Goal: Transaction & Acquisition: Purchase product/service

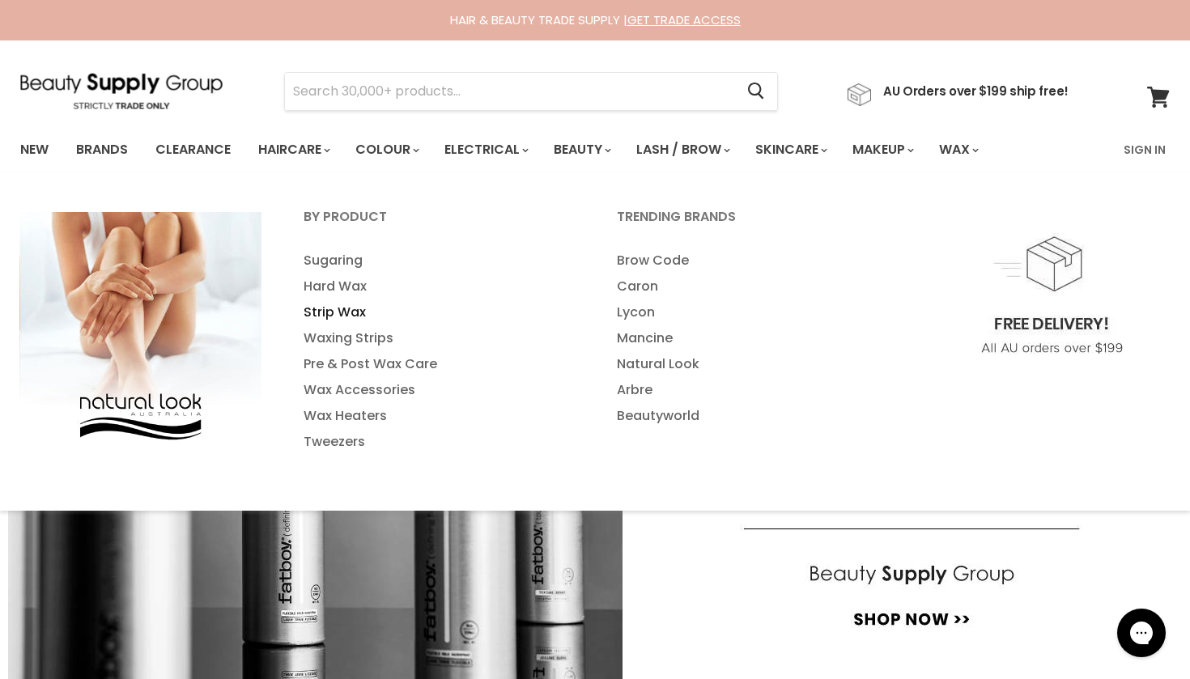
click at [342, 308] on link "Strip Wax" at bounding box center [438, 312] width 310 height 26
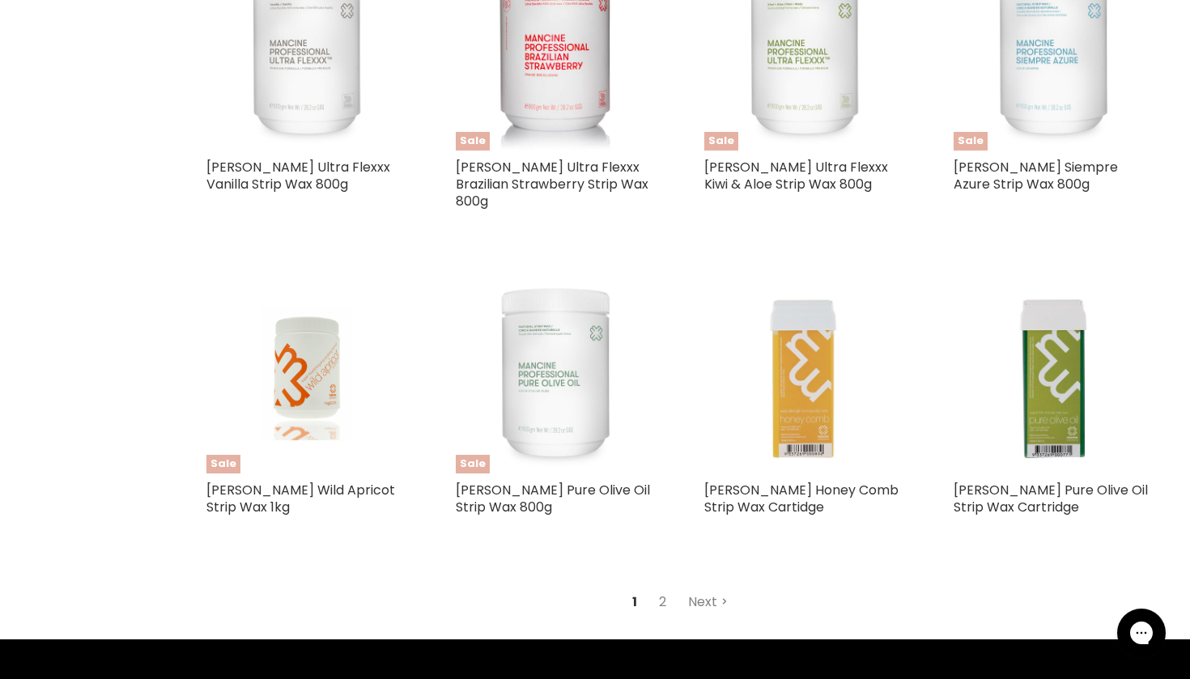
scroll to position [3608, 0]
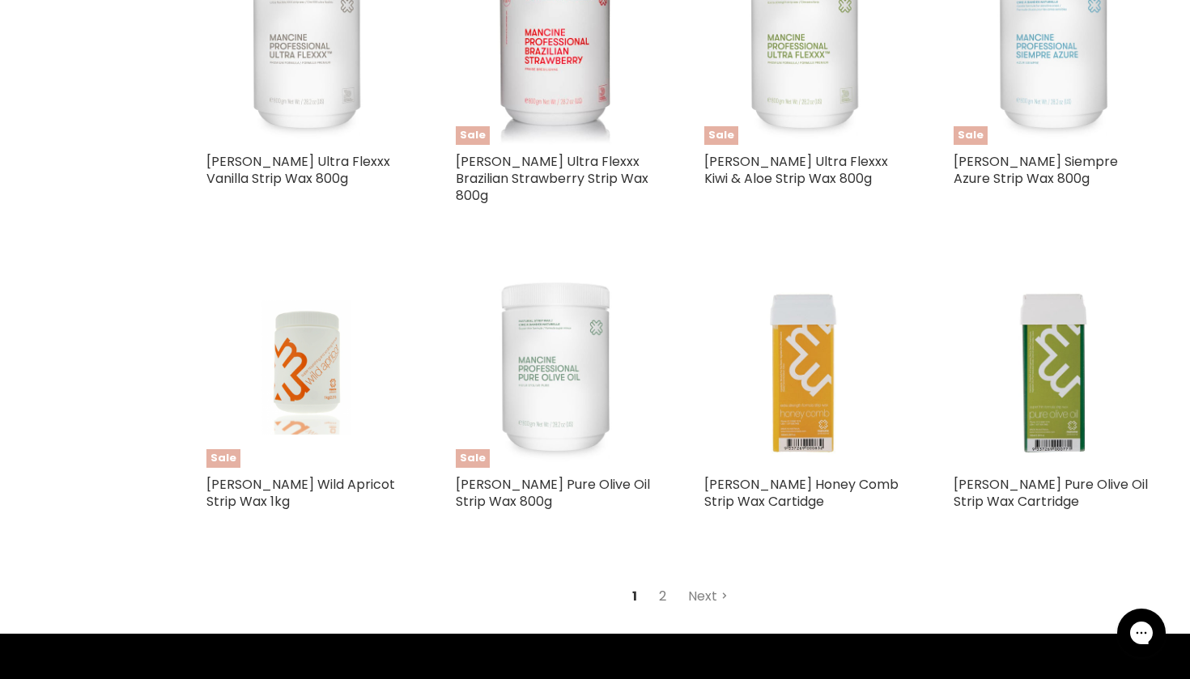
click at [659, 582] on link "2" at bounding box center [662, 596] width 25 height 29
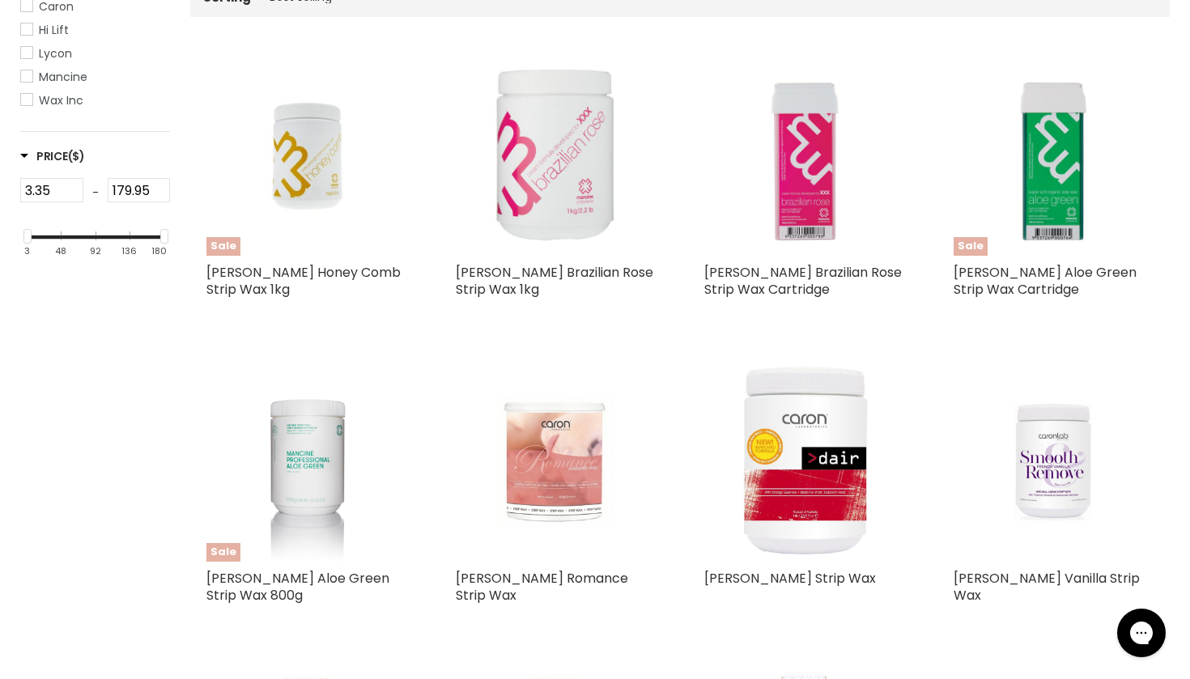
scroll to position [379, 0]
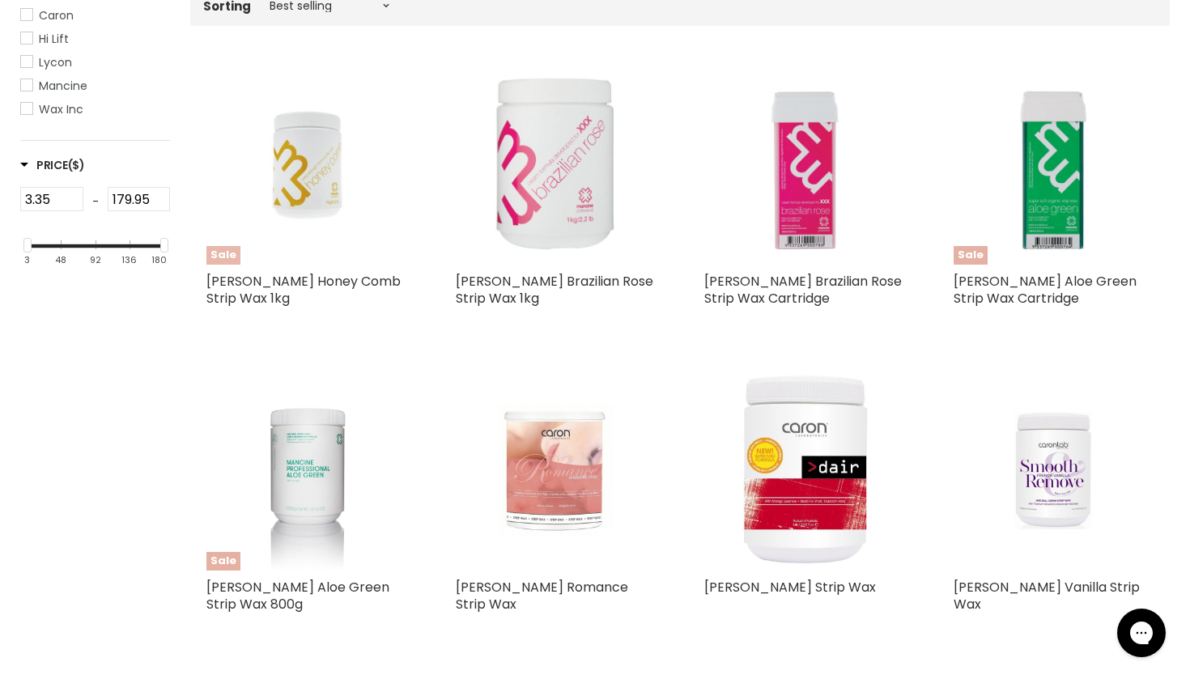
click at [307, 166] on img "Main content" at bounding box center [306, 165] width 133 height 201
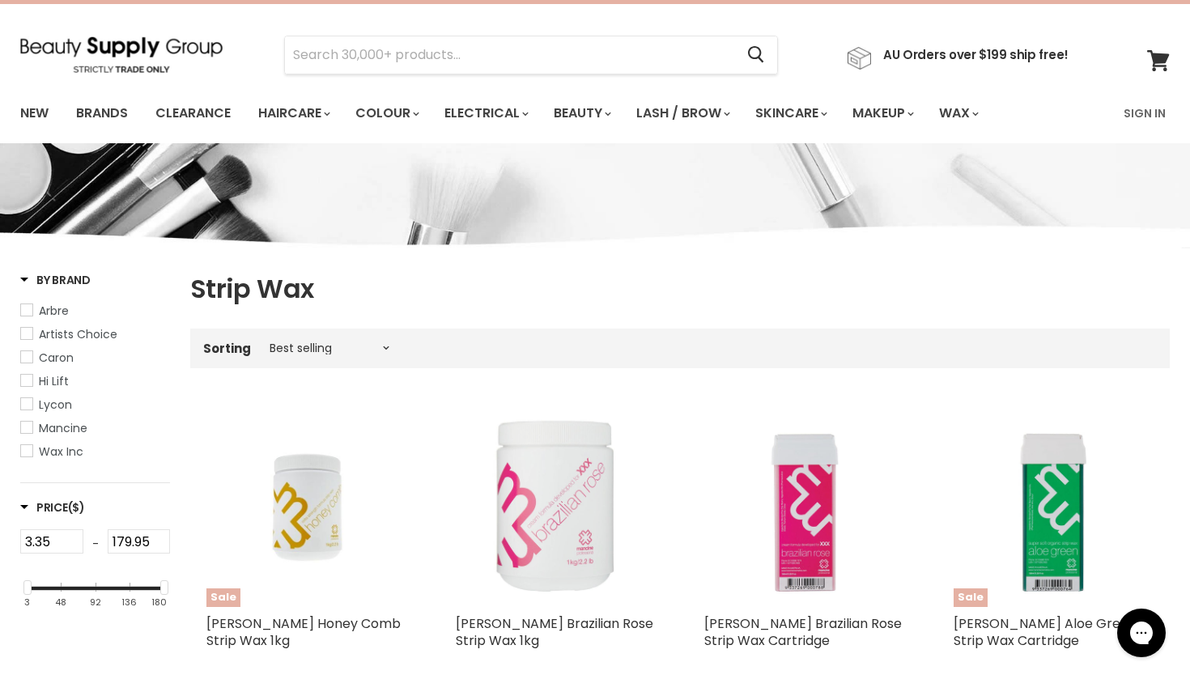
click at [558, 523] on img "Main content" at bounding box center [556, 507] width 201 height 201
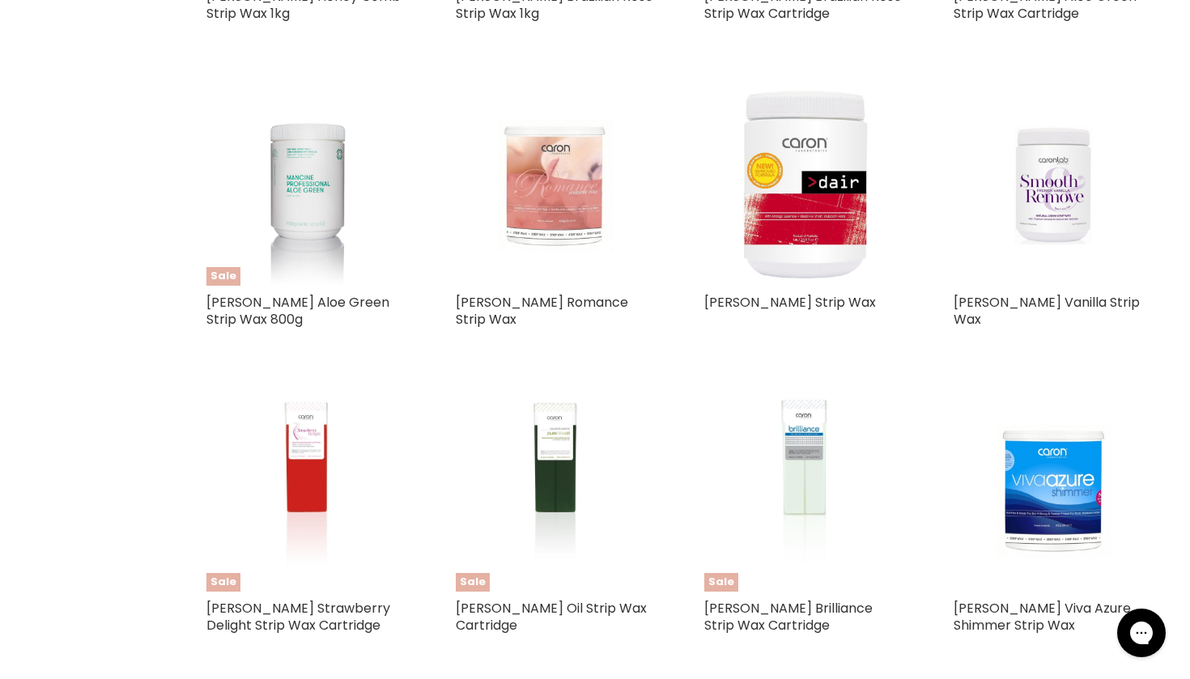
scroll to position [665, 0]
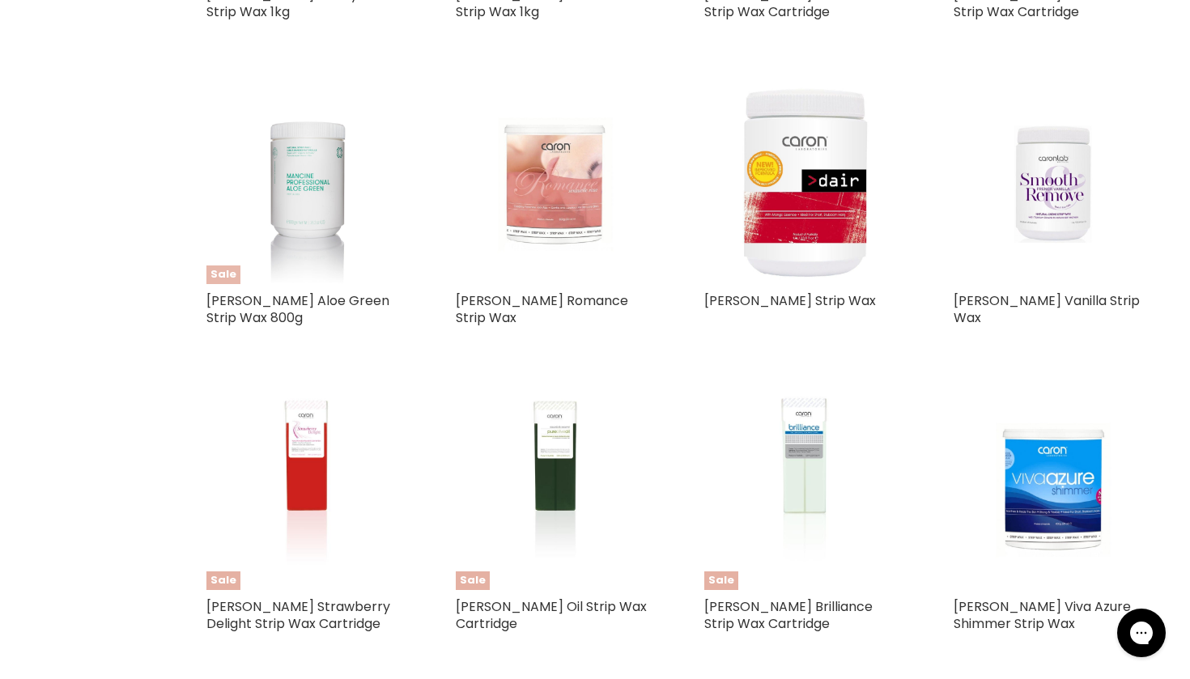
click at [318, 186] on img "Main content" at bounding box center [307, 184] width 134 height 201
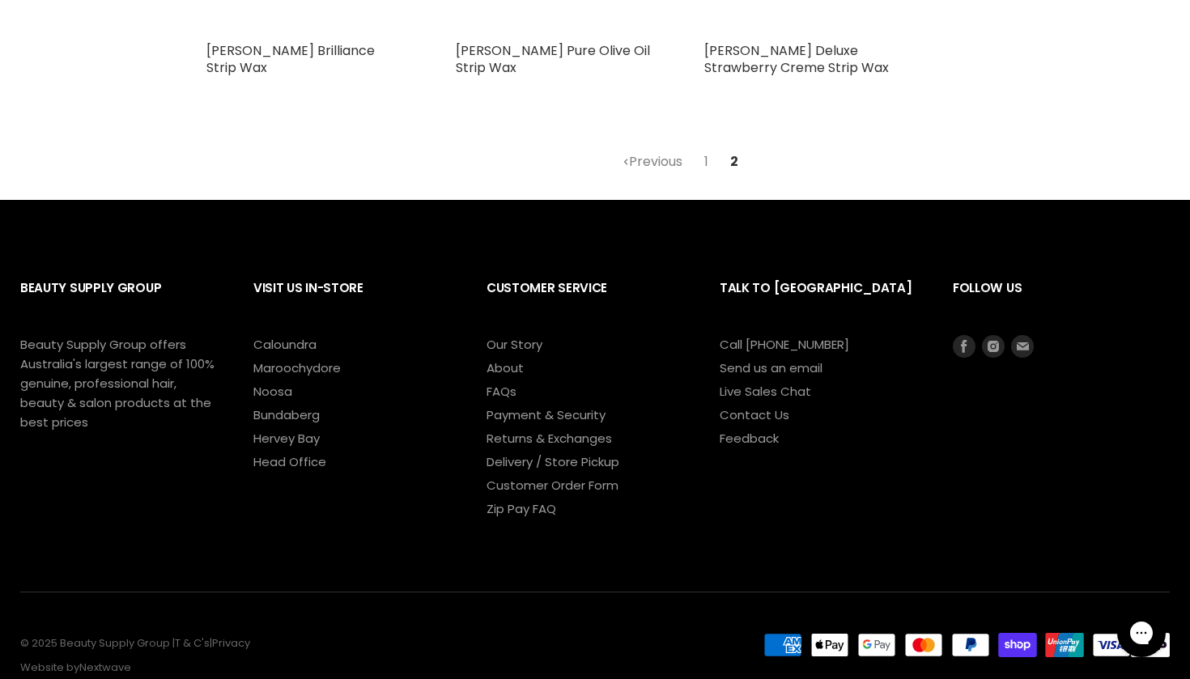
scroll to position [1554, 0]
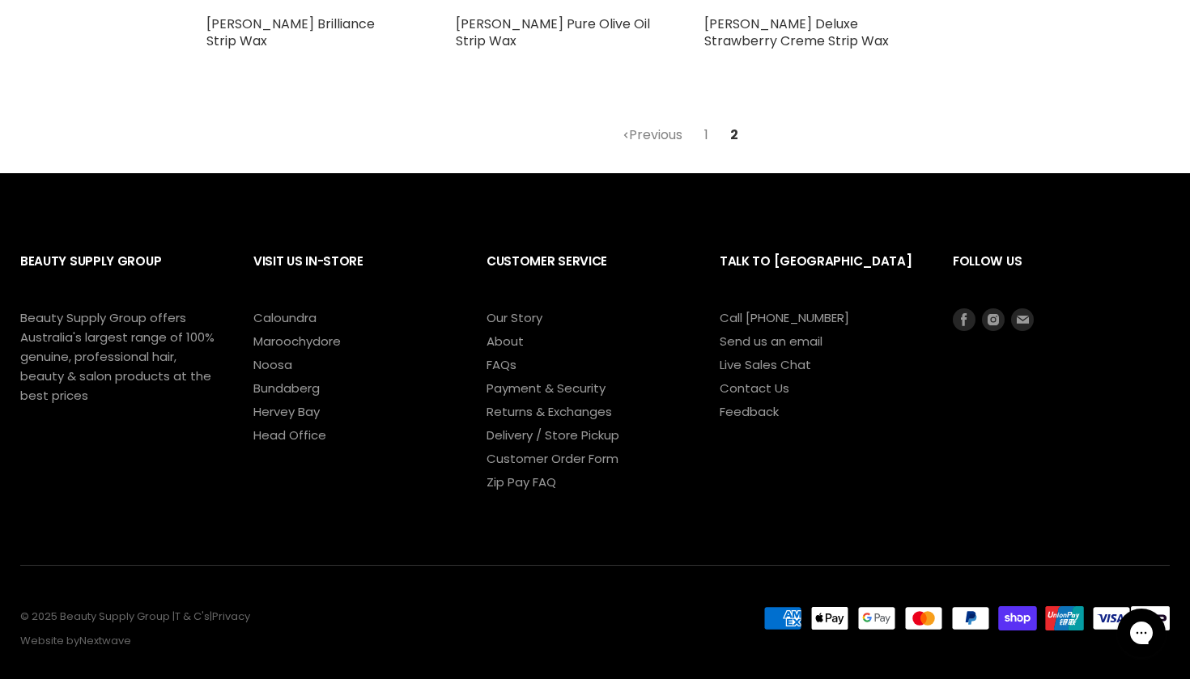
click at [707, 129] on link "1" at bounding box center [706, 135] width 22 height 29
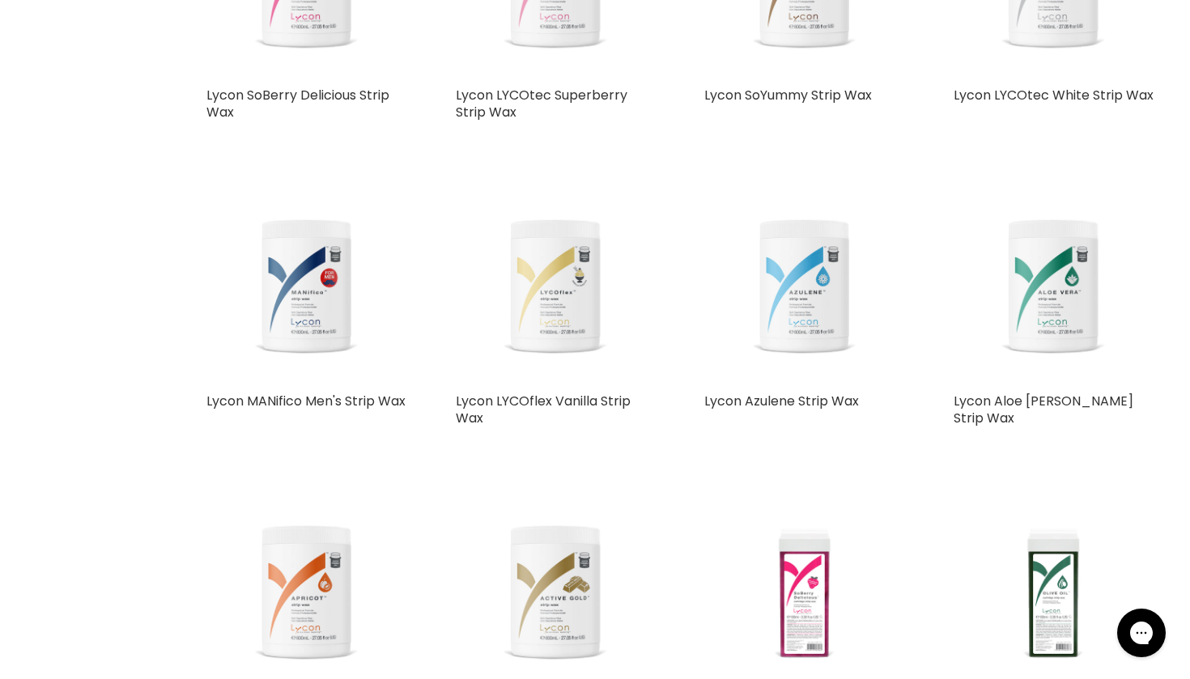
scroll to position [2112, 0]
click at [1063, 270] on img "Main content" at bounding box center [1053, 283] width 201 height 201
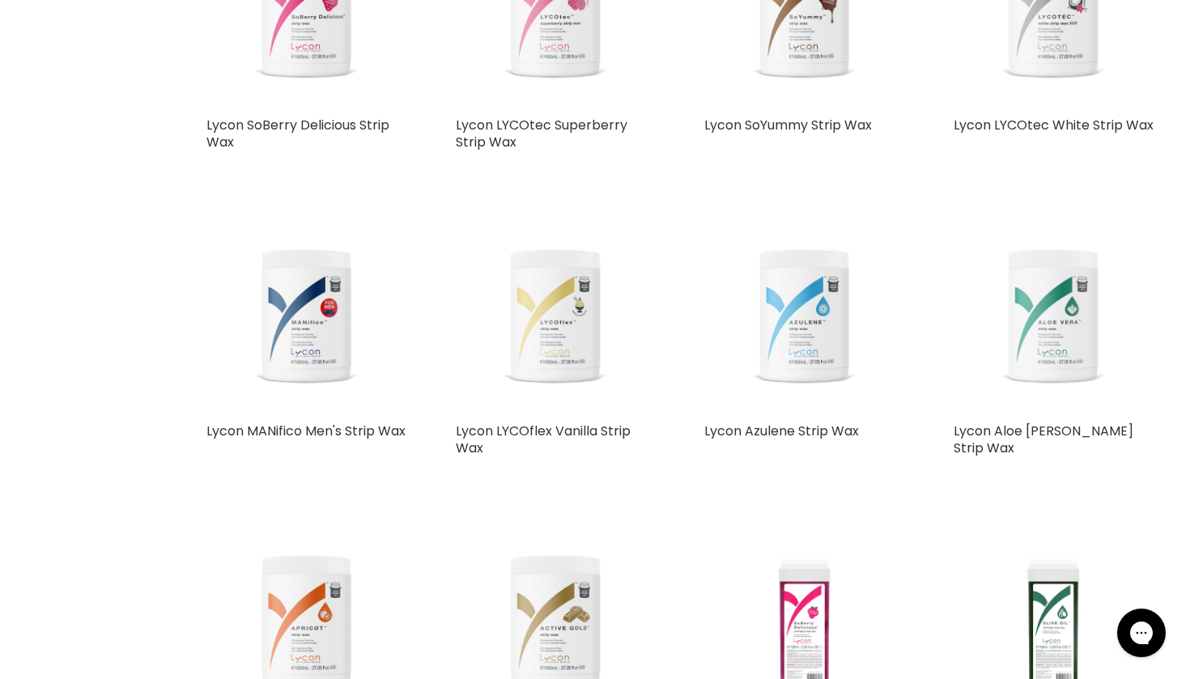
scroll to position [731, 0]
